Goal: Task Accomplishment & Management: Manage account settings

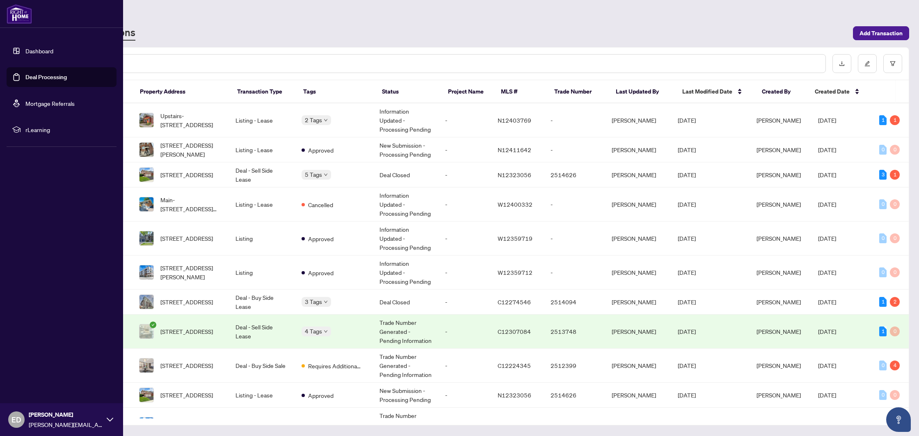
click at [52, 76] on link "Deal Processing" at bounding box center [45, 76] width 41 height 7
click at [25, 53] on link "Dashboard" at bounding box center [39, 50] width 28 height 7
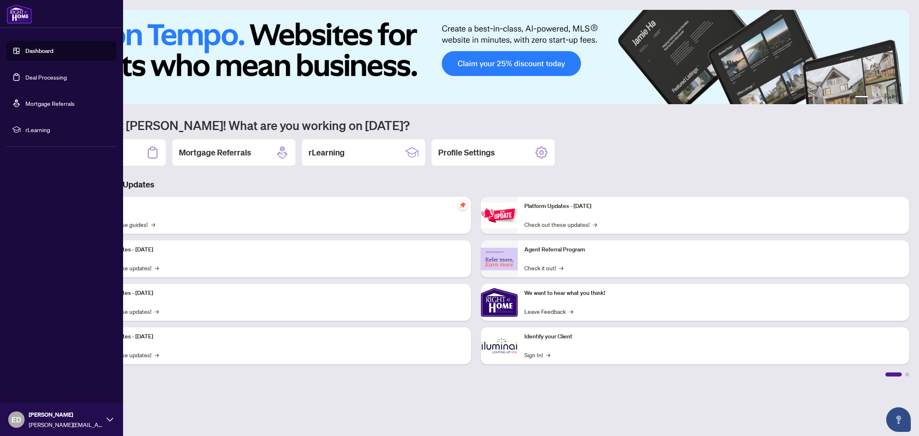
click at [40, 76] on link "Deal Processing" at bounding box center [45, 76] width 41 height 7
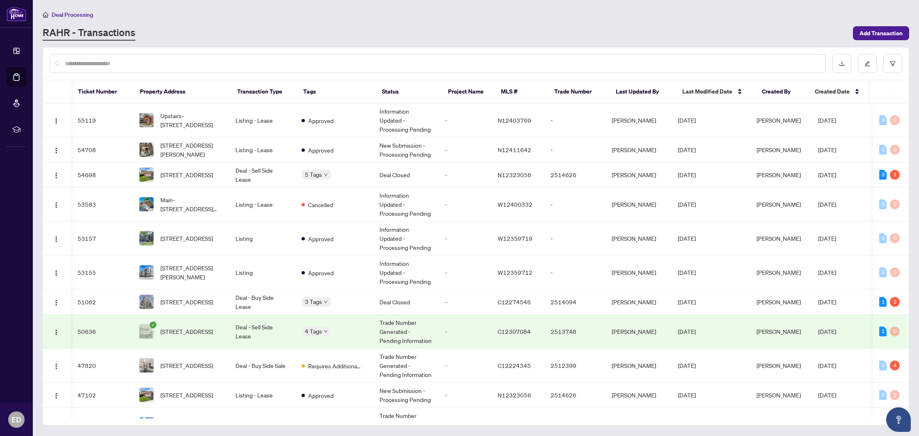
scroll to position [0, 8]
click at [454, 175] on td "-" at bounding box center [465, 174] width 53 height 25
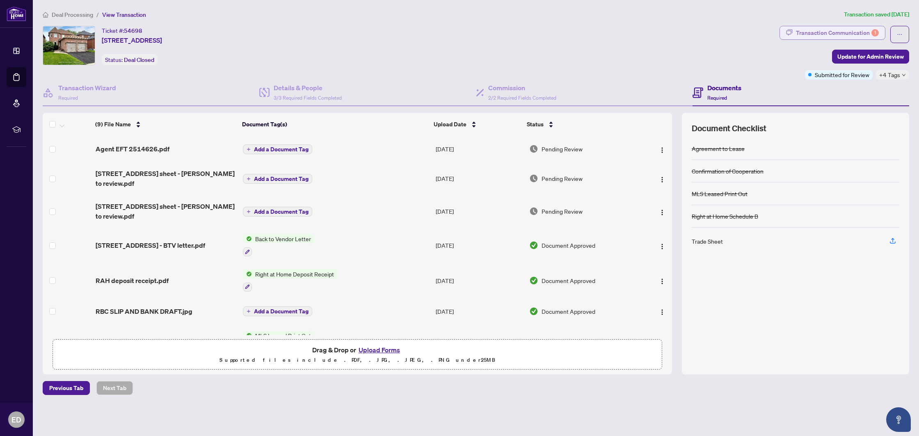
click at [829, 30] on div "Transaction Communication 1" at bounding box center [837, 32] width 83 height 13
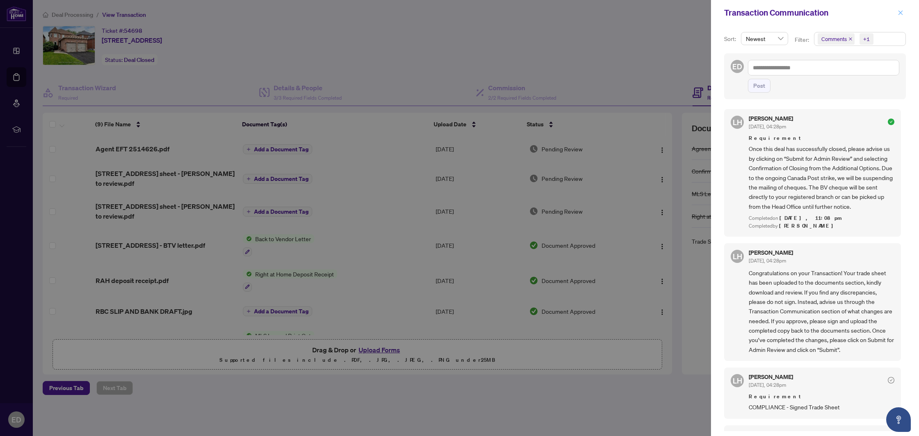
click at [899, 11] on icon "close" at bounding box center [901, 12] width 5 height 5
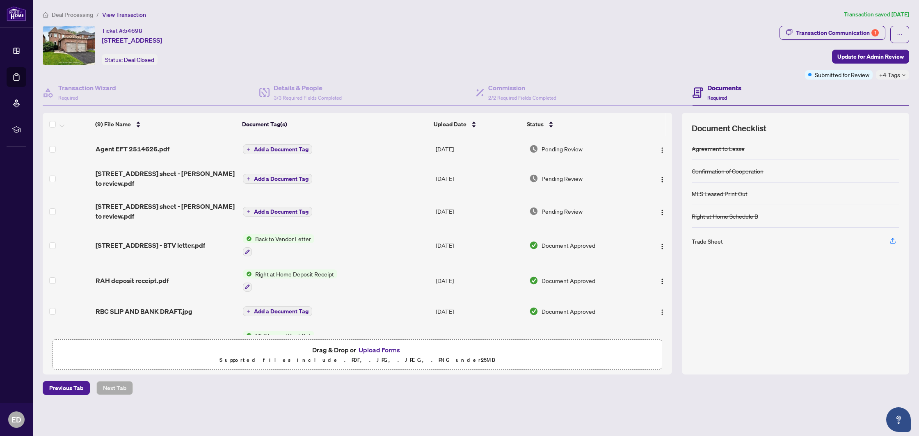
scroll to position [0, 0]
click at [116, 173] on span "[STREET_ADDRESS] sheet - [PERSON_NAME] to review.pdf" at bounding box center [166, 178] width 141 height 20
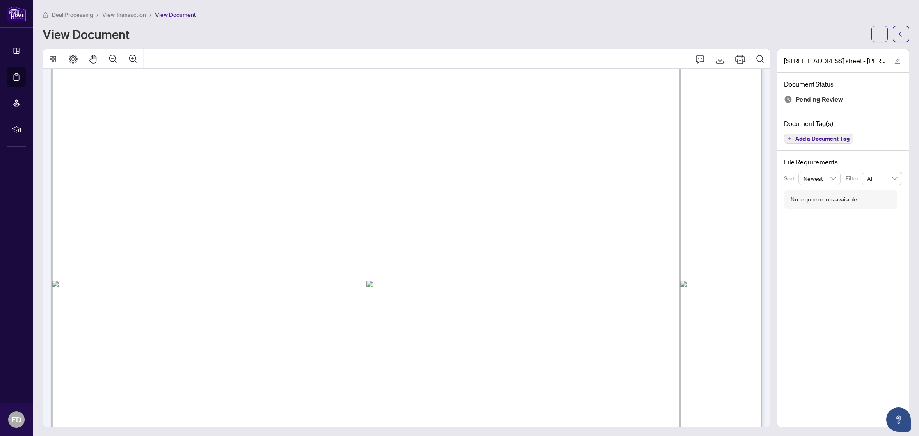
scroll to position [578, 0]
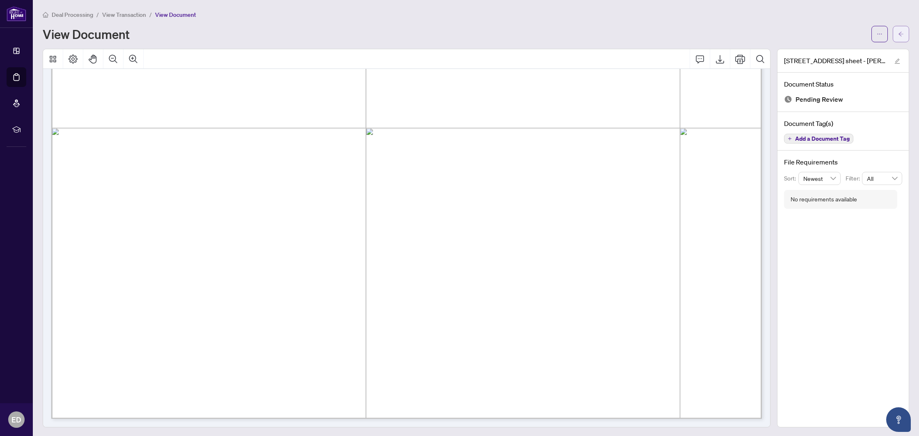
click at [899, 26] on button "button" at bounding box center [901, 34] width 16 height 16
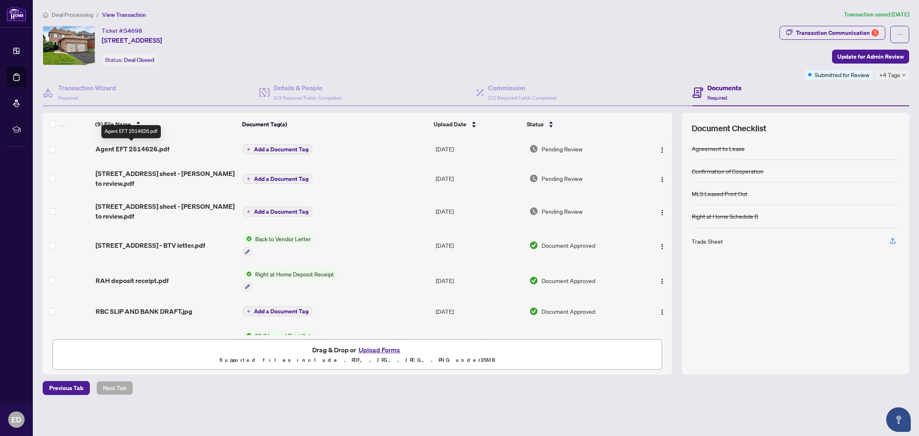
click at [137, 144] on span "Agent EFT 2514626.pdf" at bounding box center [133, 149] width 74 height 10
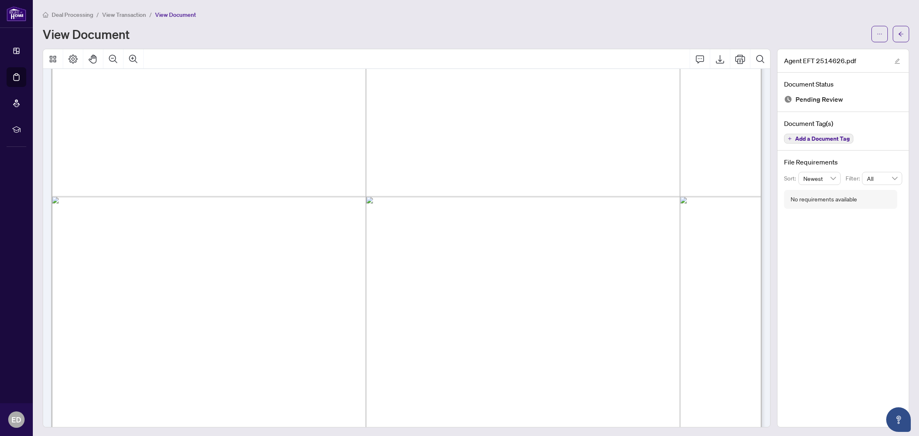
scroll to position [578, 0]
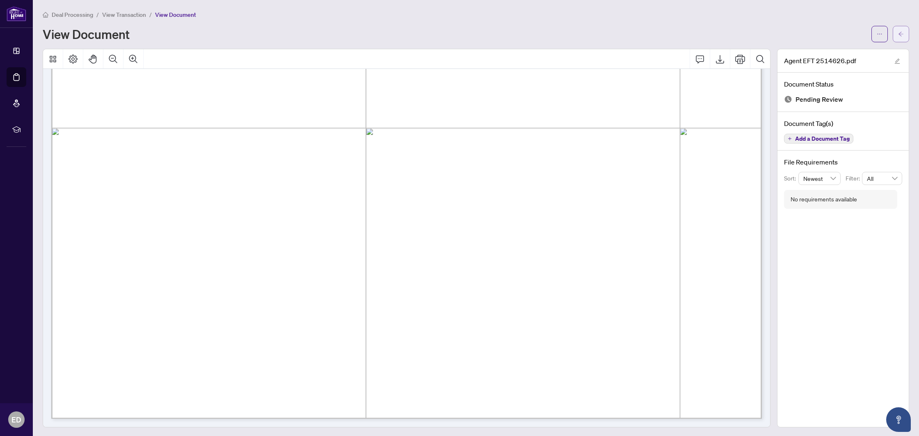
click at [901, 31] on icon "arrow-left" at bounding box center [901, 34] width 6 height 6
